Goal: Transaction & Acquisition: Purchase product/service

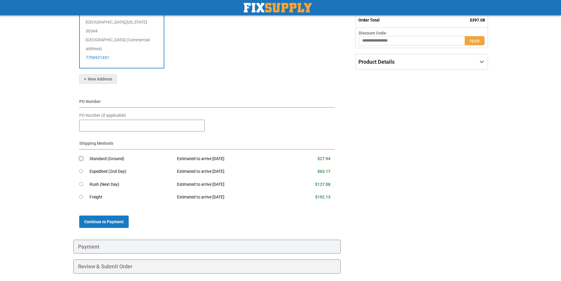
scroll to position [125, 0]
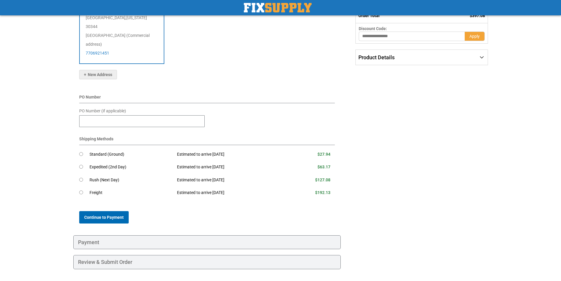
click at [108, 215] on span "Continue to Payment" at bounding box center [103, 217] width 39 height 5
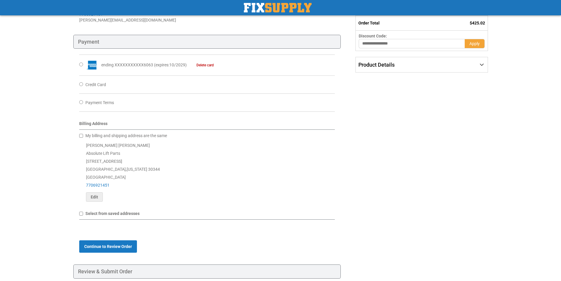
scroll to position [118, 0]
click at [119, 245] on span "Continue to Review Order" at bounding box center [108, 246] width 48 height 5
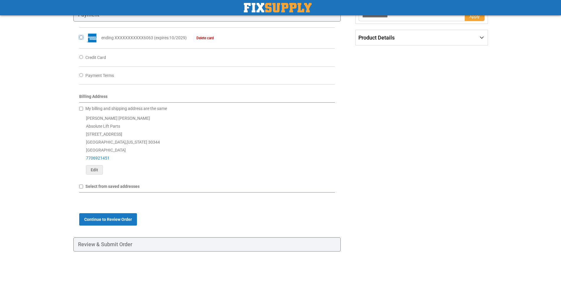
scroll to position [146, 0]
click at [107, 220] on span "Continue to Review Order" at bounding box center [108, 219] width 48 height 5
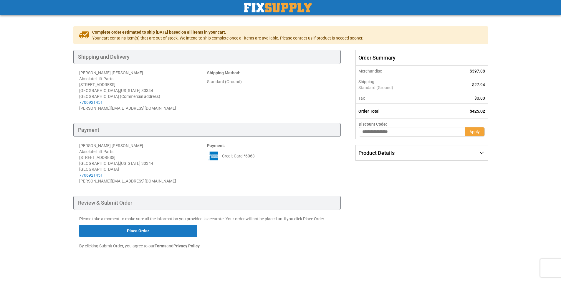
scroll to position [36, 0]
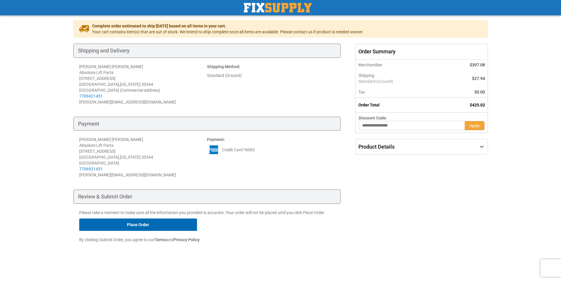
click at [143, 228] on button "Place Order" at bounding box center [138, 224] width 118 height 12
